Goal: Task Accomplishment & Management: Manage account settings

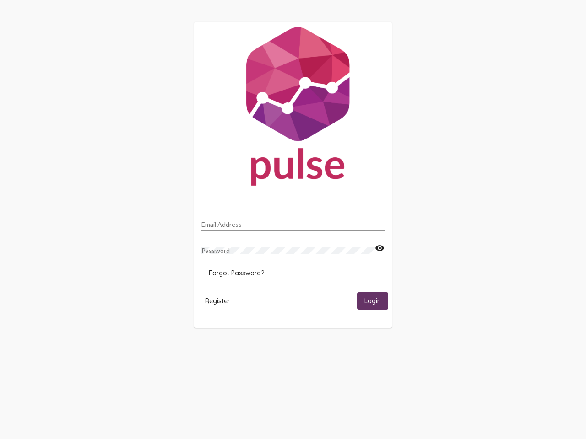
click at [293, 222] on input "Email Address" at bounding box center [292, 224] width 183 height 7
click at [379, 249] on mat-icon "visibility" at bounding box center [380, 248] width 10 height 11
click at [236, 273] on span "Forgot Password?" at bounding box center [236, 273] width 55 height 8
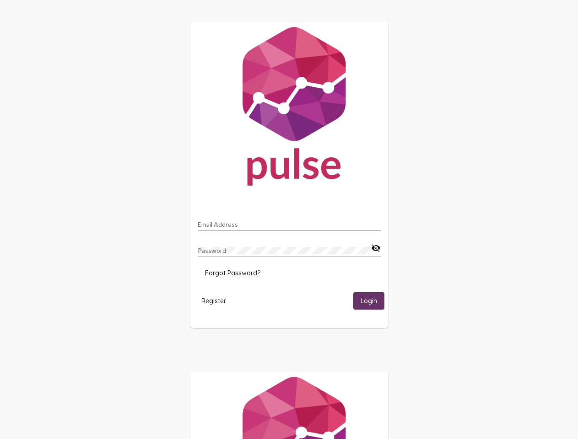
click at [217, 301] on span "Register" at bounding box center [213, 301] width 25 height 8
click at [373, 301] on span "Login" at bounding box center [369, 302] width 16 height 8
